Goal: Transaction & Acquisition: Obtain resource

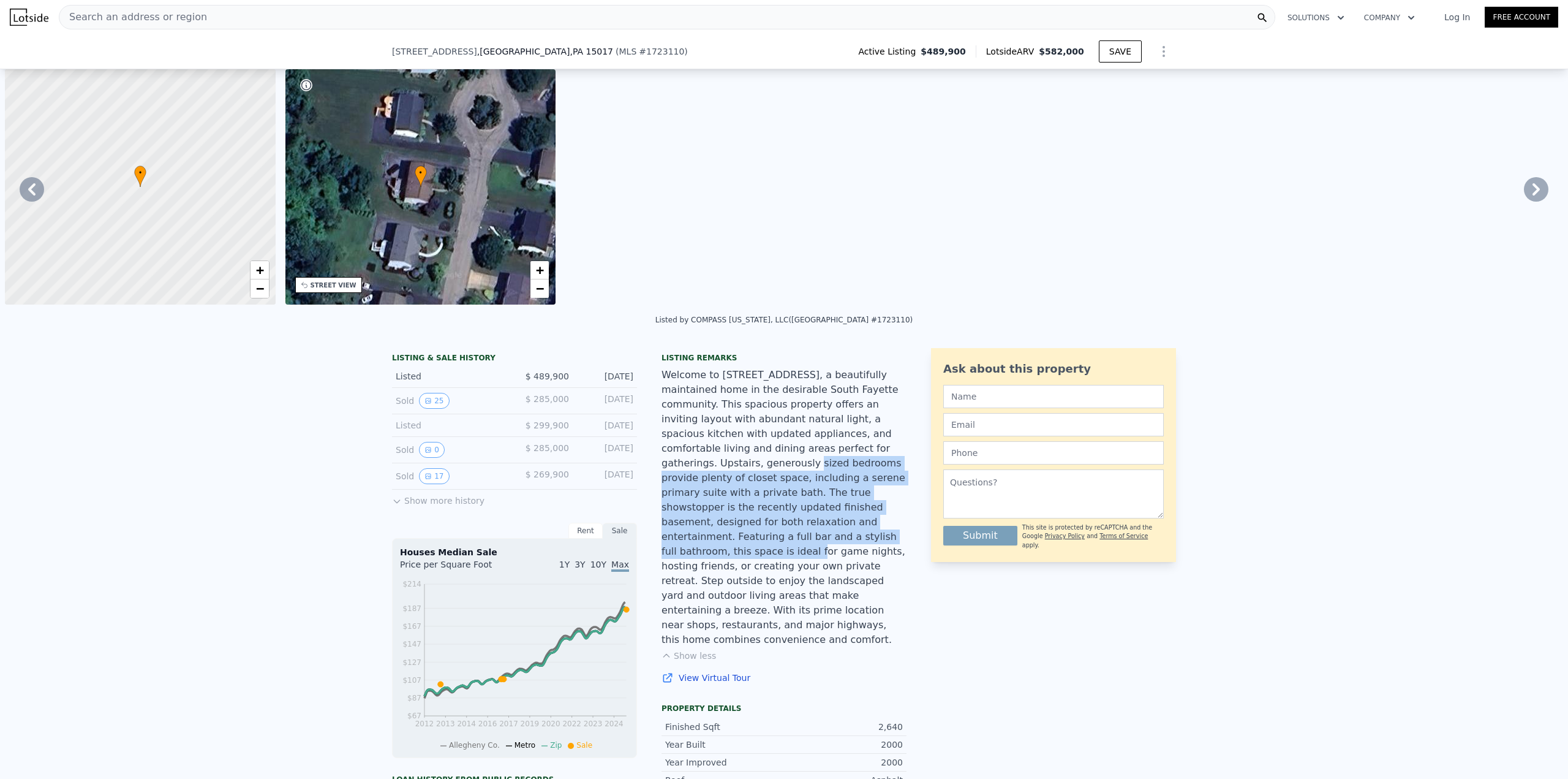
scroll to position [0, 5325]
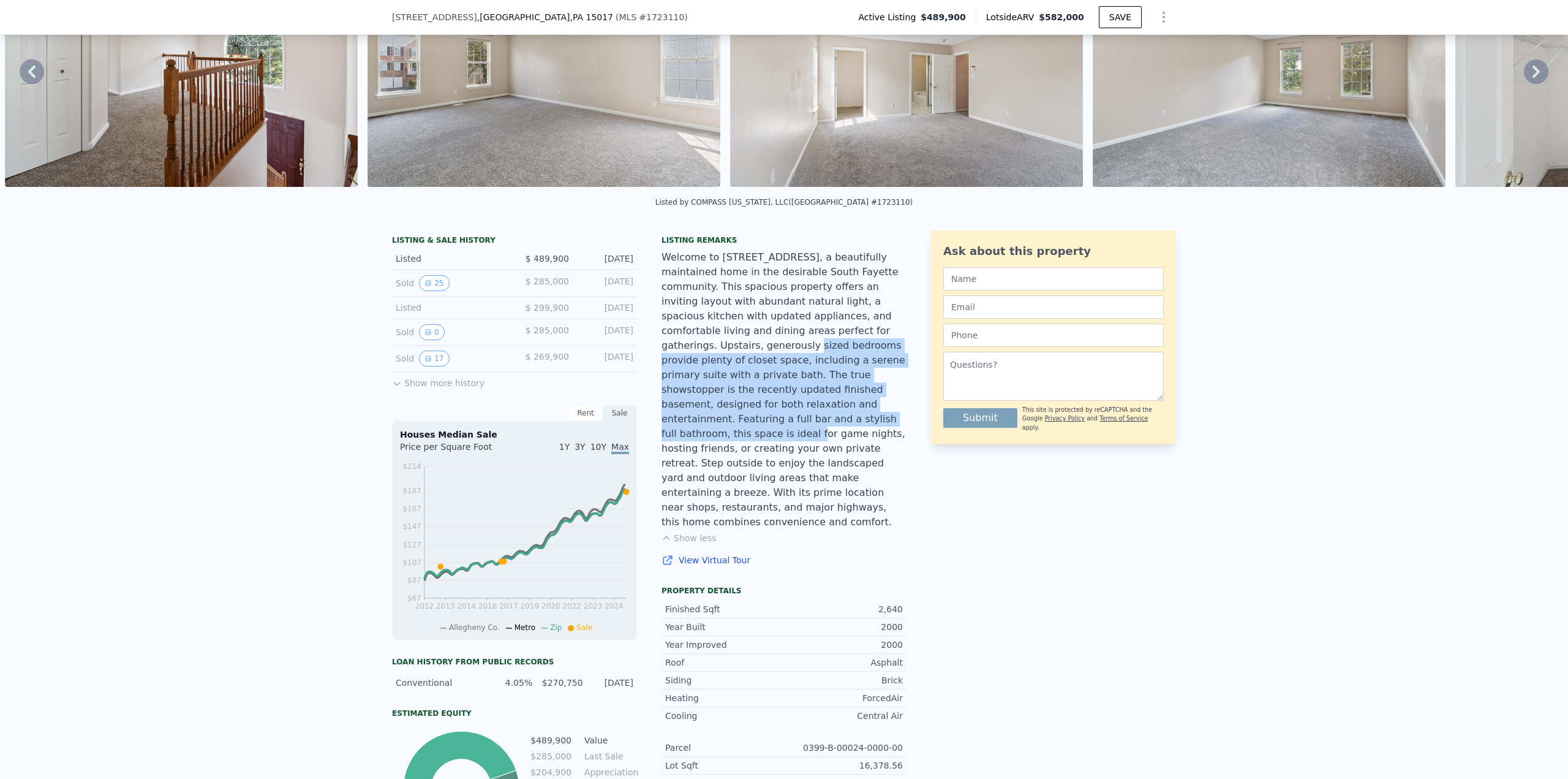
click at [723, 376] on div "Welcome to [STREET_ADDRESS], a beautifully maintained home in the desirable Sou…" at bounding box center [784, 390] width 245 height 279
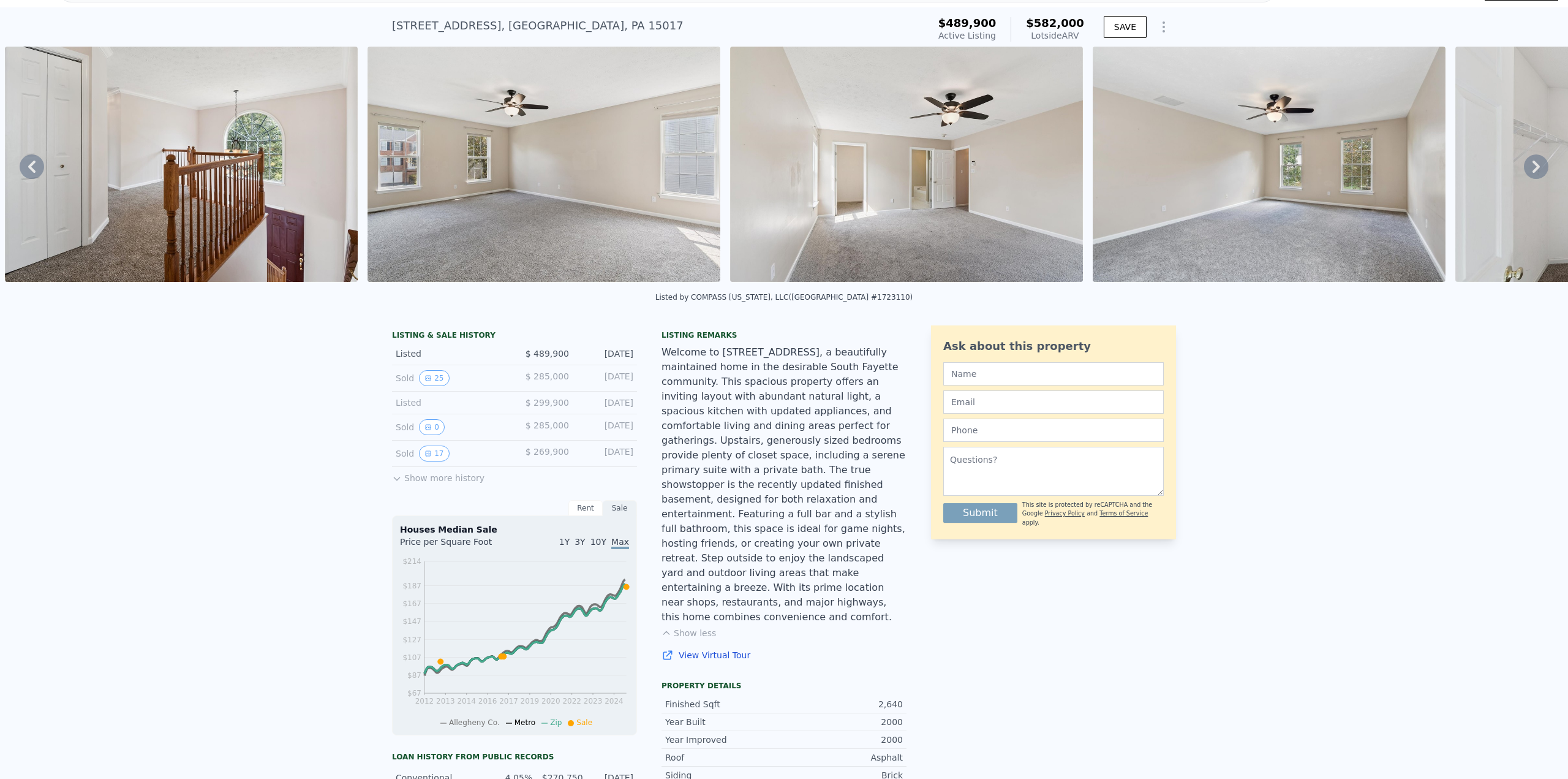
scroll to position [4, 0]
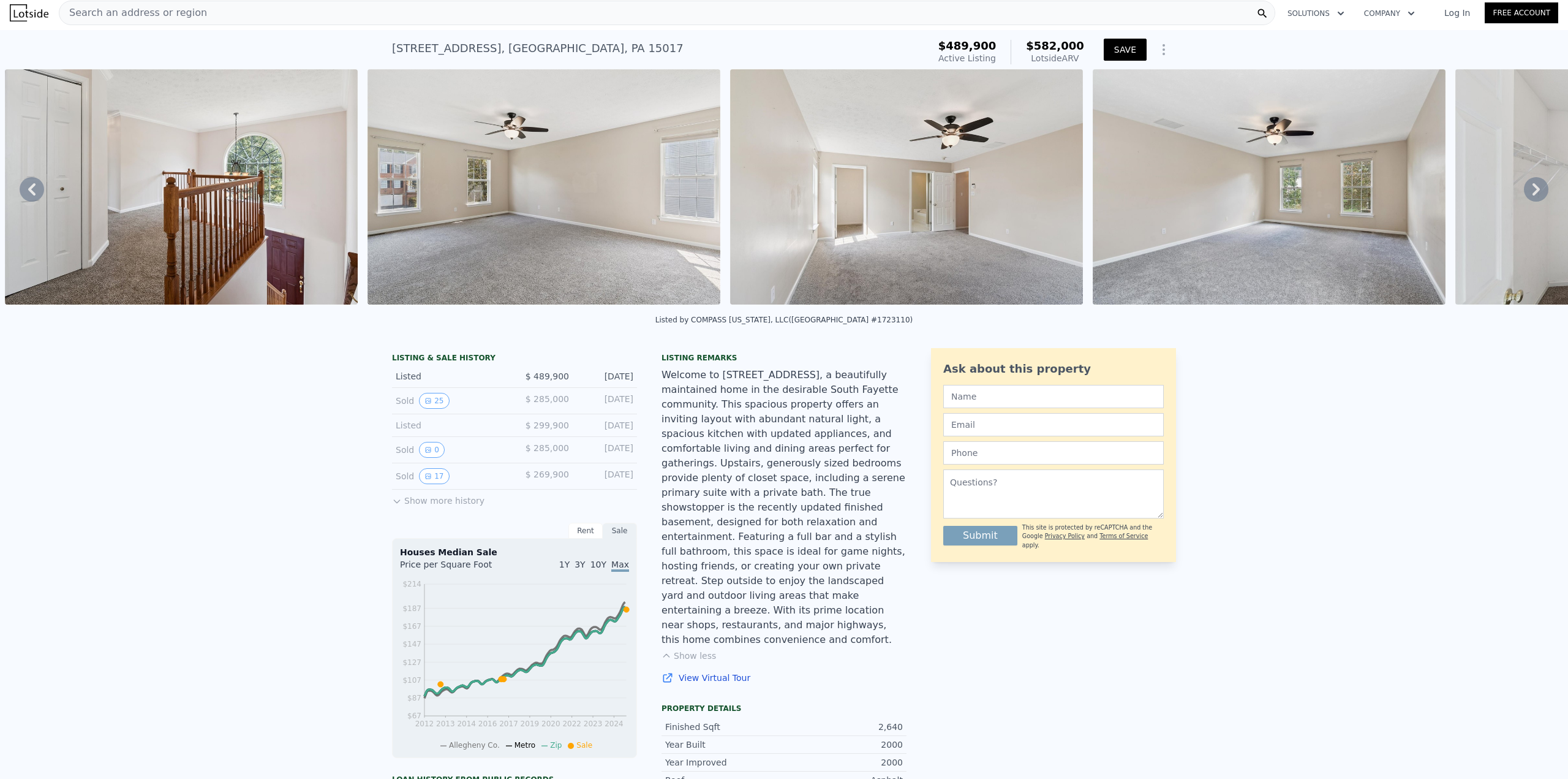
click at [1124, 48] on button "SAVE" at bounding box center [1125, 50] width 43 height 22
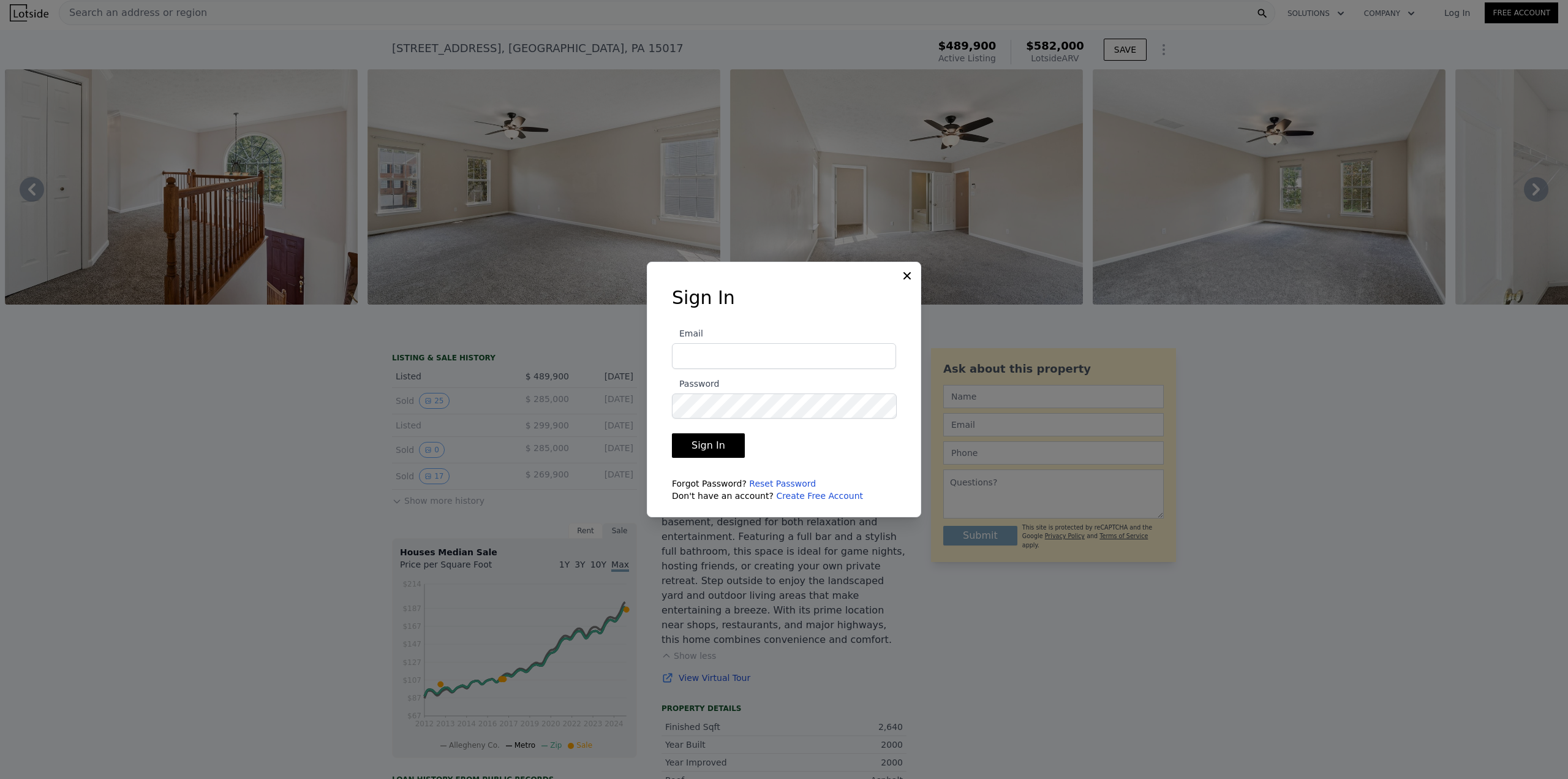
click at [796, 363] on input "Email" at bounding box center [784, 356] width 224 height 26
type input "[EMAIL_ADDRESS][PERSON_NAME][DOMAIN_NAME]"
click at [703, 450] on button "Sign In" at bounding box center [708, 446] width 73 height 25
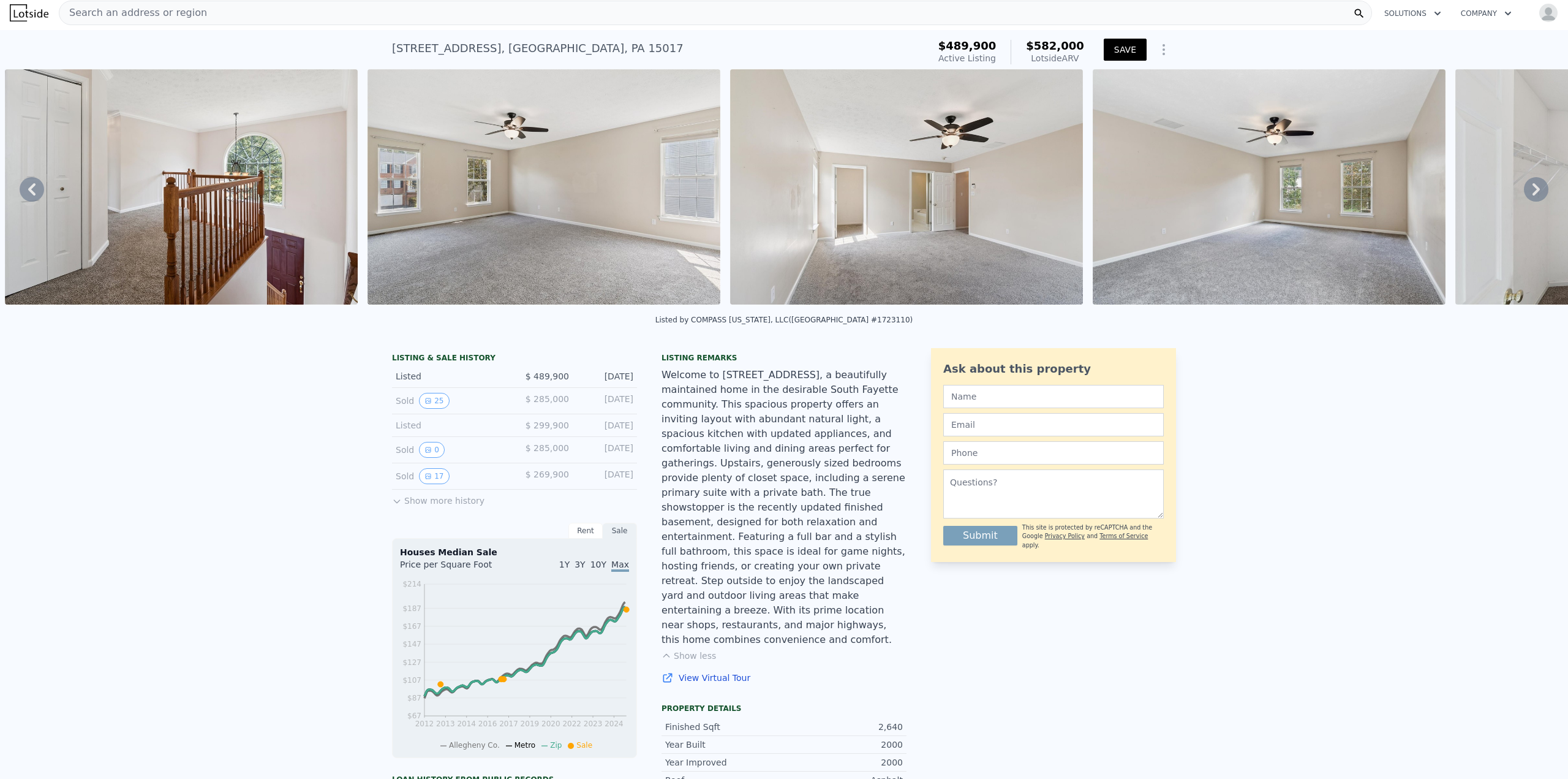
click at [1137, 47] on button "SAVE" at bounding box center [1125, 50] width 43 height 22
click at [431, 11] on div "Search an address or region" at bounding box center [715, 13] width 1313 height 25
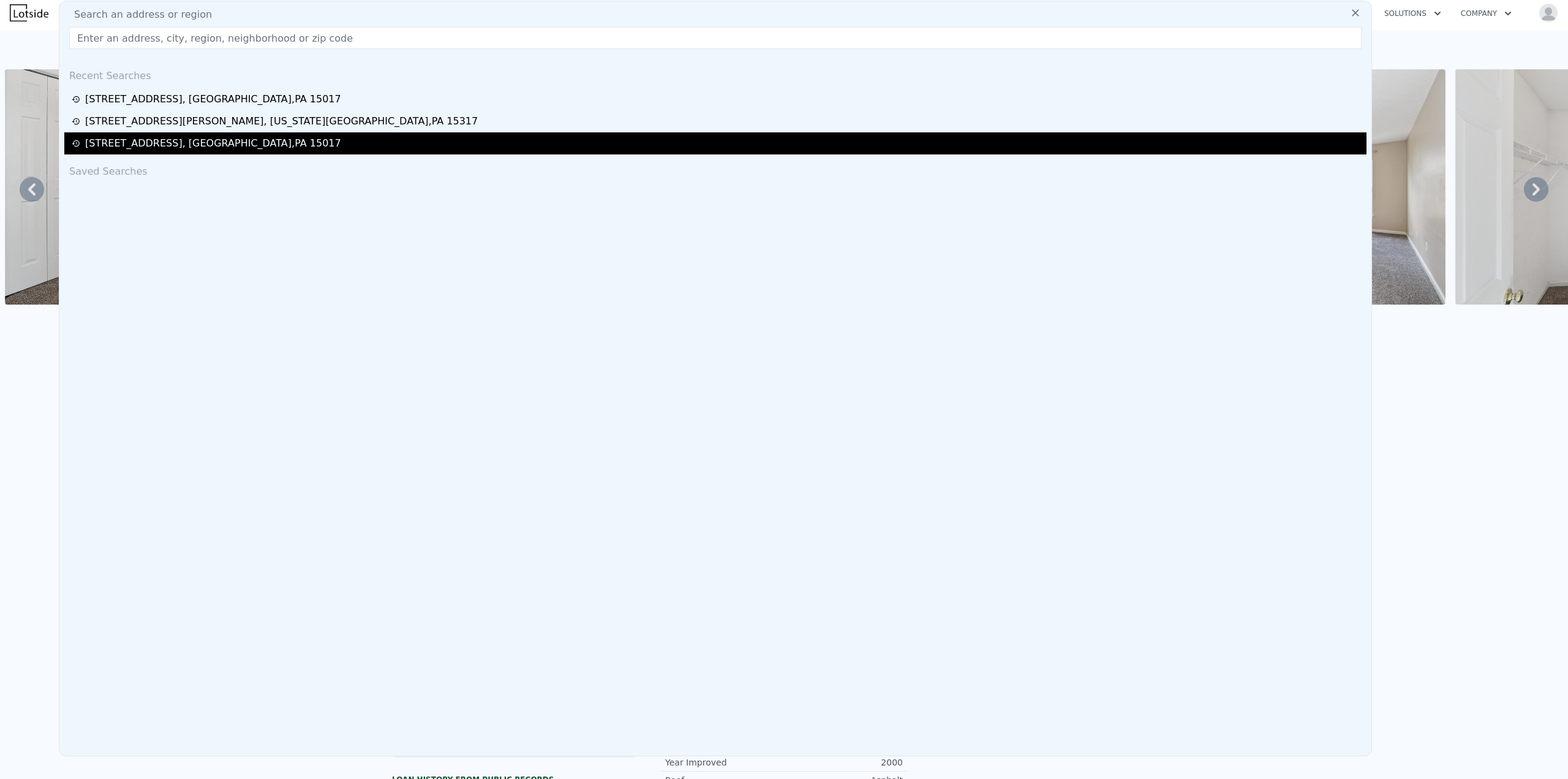
click at [200, 136] on div "[STREET_ADDRESS]" at bounding box center [213, 143] width 256 height 15
type input "2"
type input "0"
type input "1602"
type input "2508"
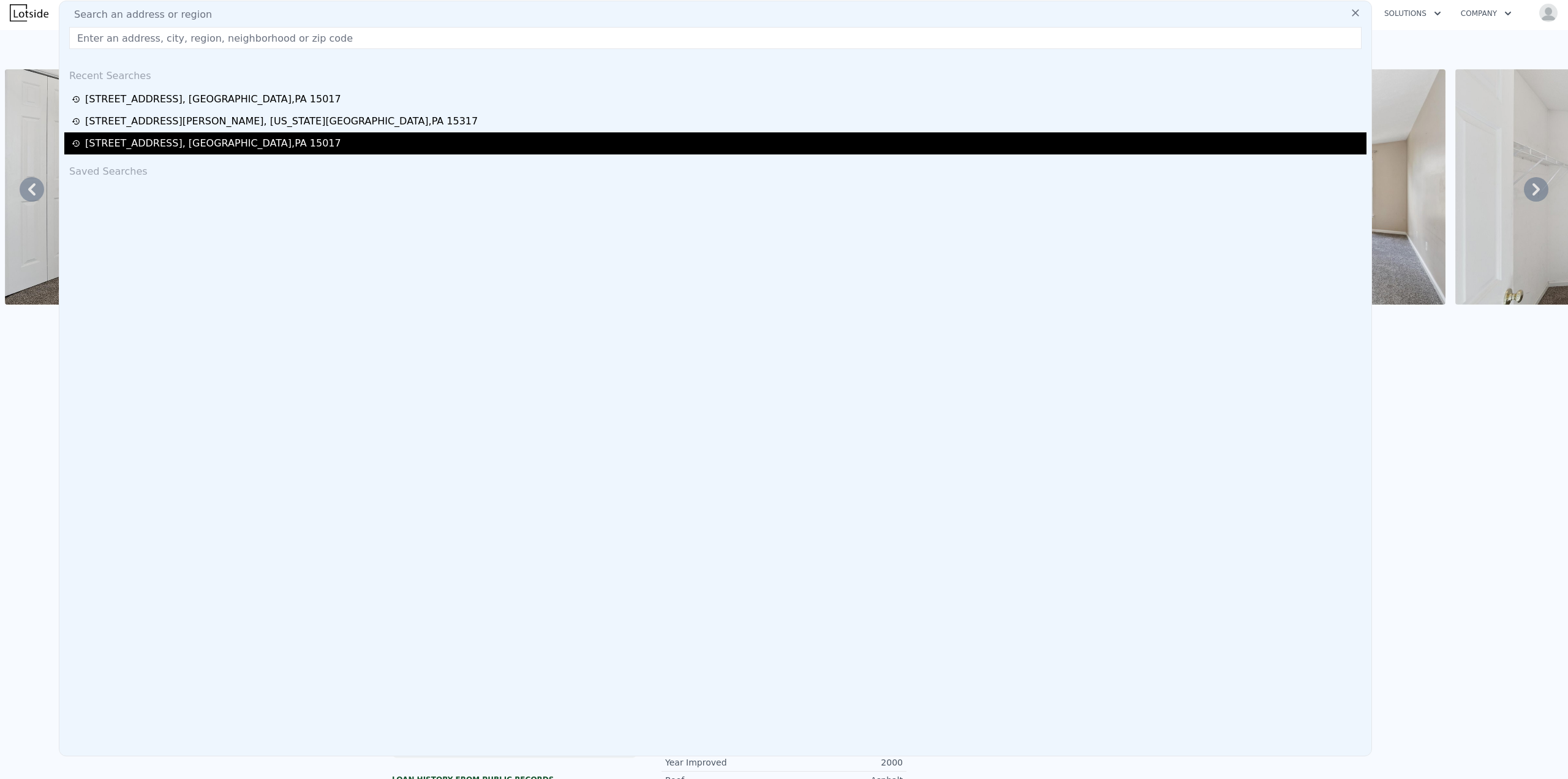
type input "8080.38"
type input "16552.8"
checkbox input "true"
type input "$ 505,000"
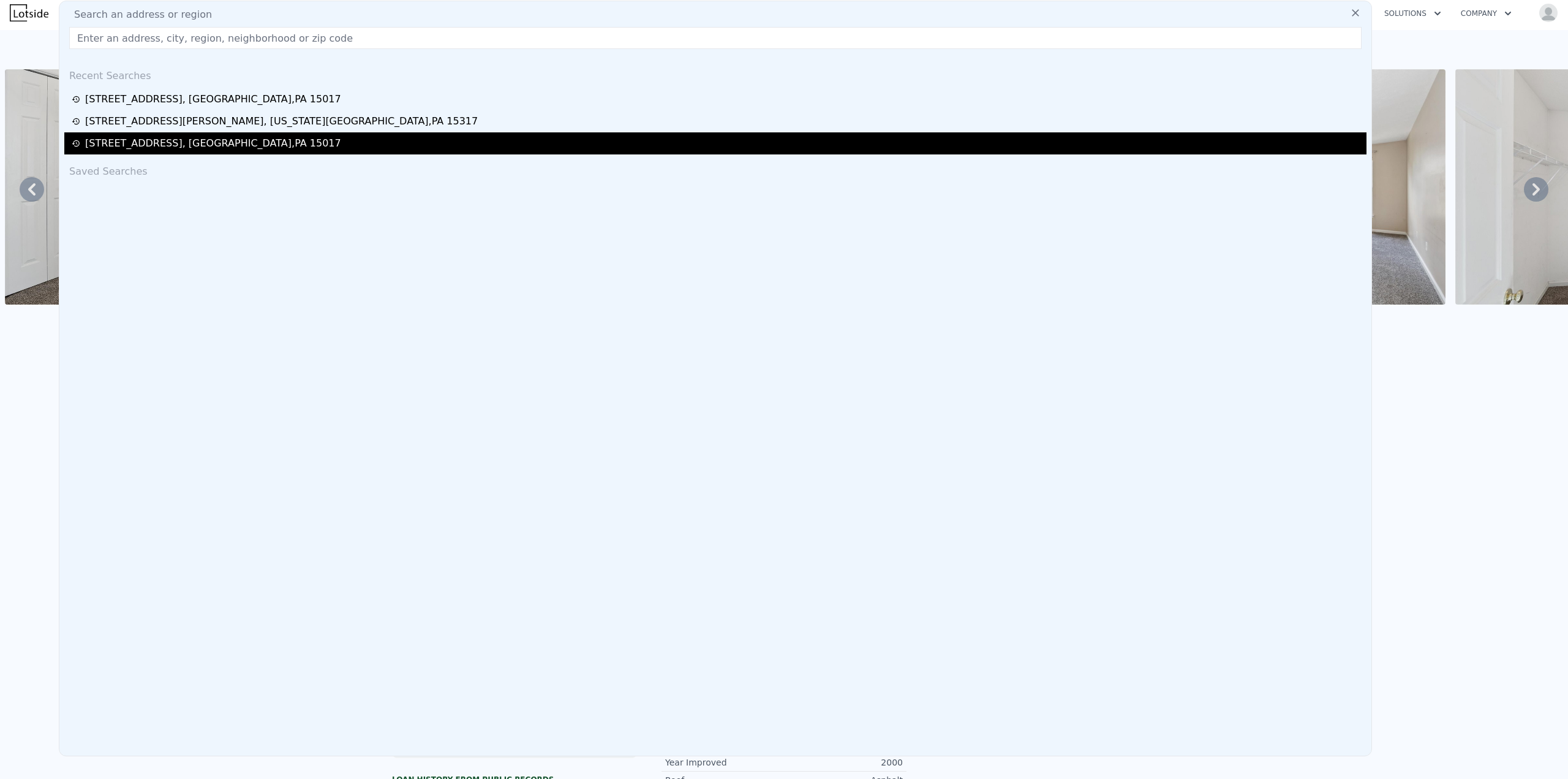
type input "-$ 30,104"
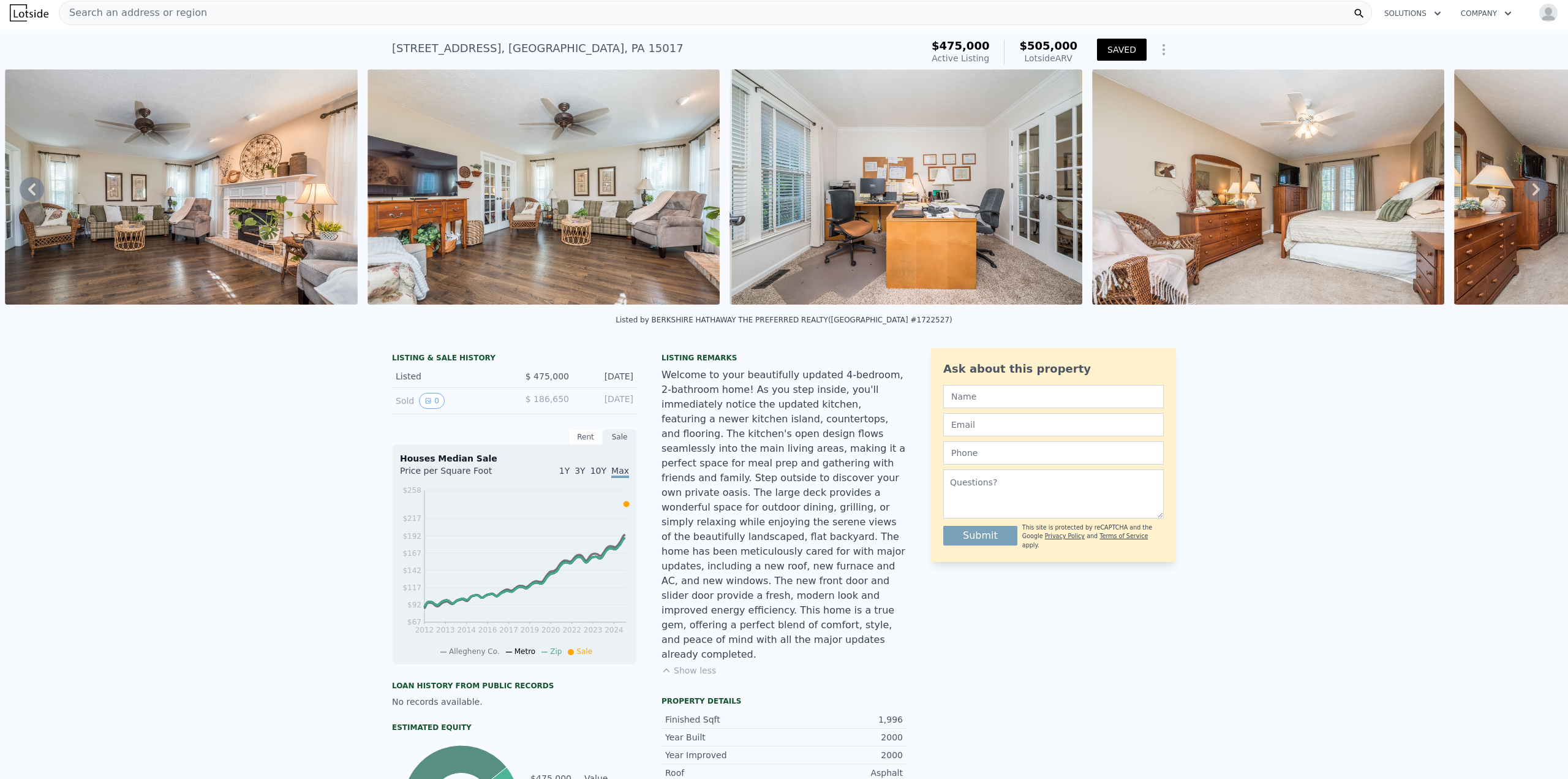
click at [1123, 55] on button "SAVED" at bounding box center [1121, 50] width 50 height 22
